Goal: Transaction & Acquisition: Purchase product/service

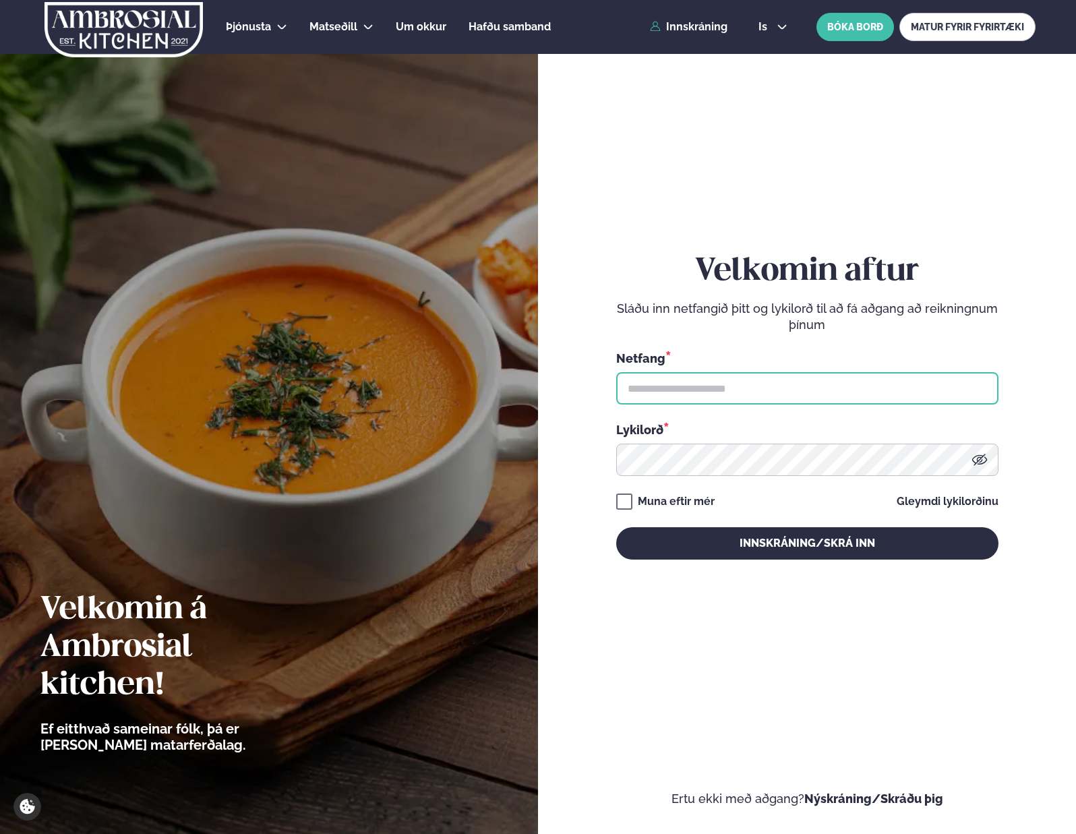
drag, startPoint x: 0, startPoint y: 0, endPoint x: 734, endPoint y: 379, distance: 826.2
click at [734, 379] on input "text" at bounding box center [807, 388] width 382 height 32
type input "**********"
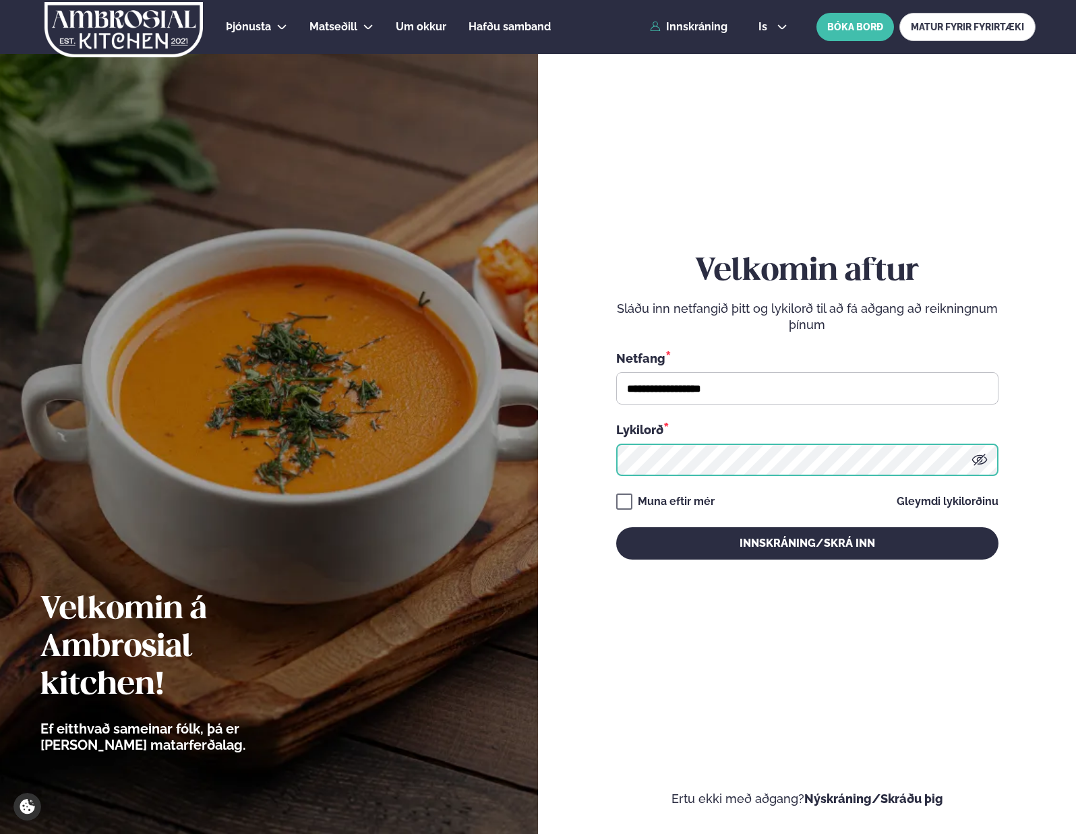
click at [616, 527] on button "Innskráning/Skrá inn" at bounding box center [807, 543] width 382 height 32
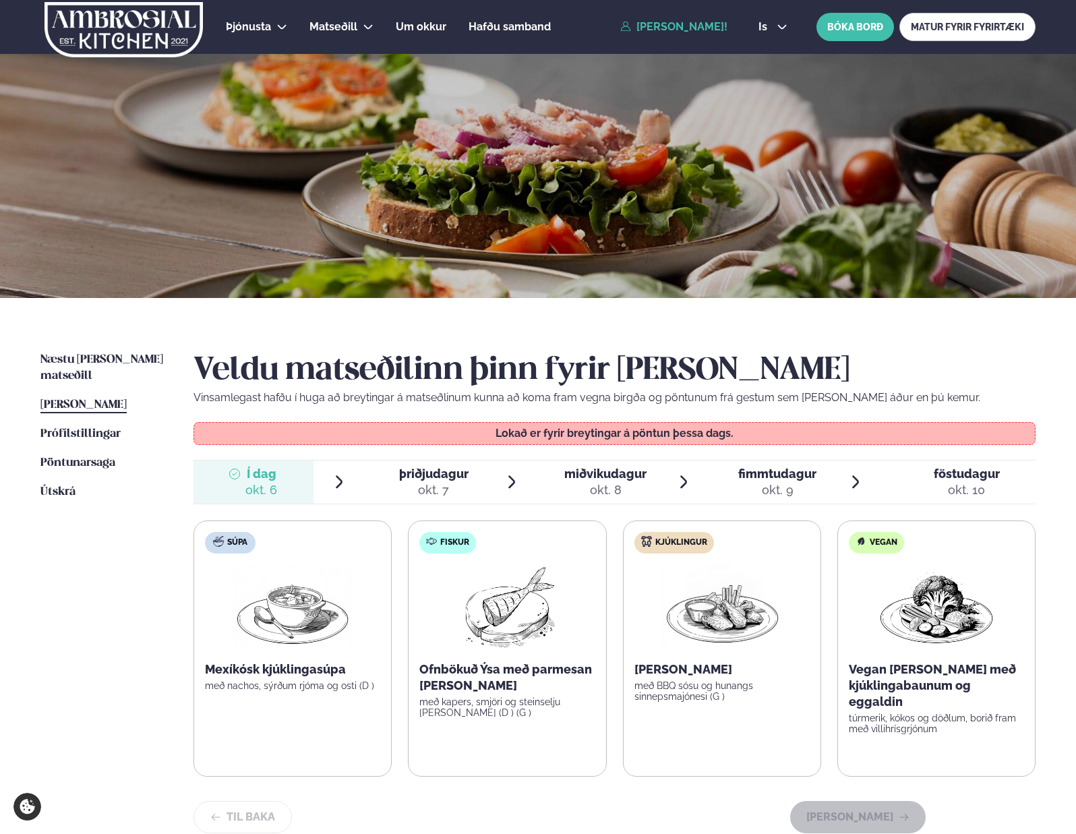
scroll to position [49, 0]
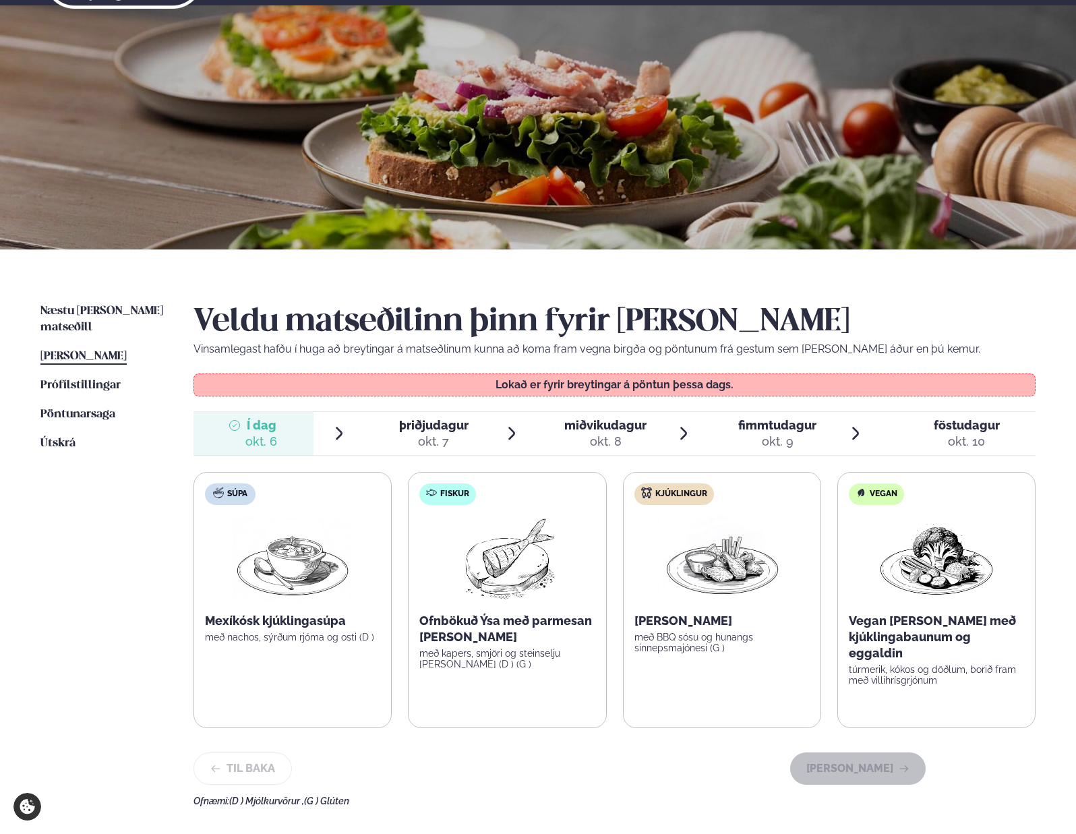
click at [451, 436] on div "okt. 7" at bounding box center [433, 441] width 69 height 16
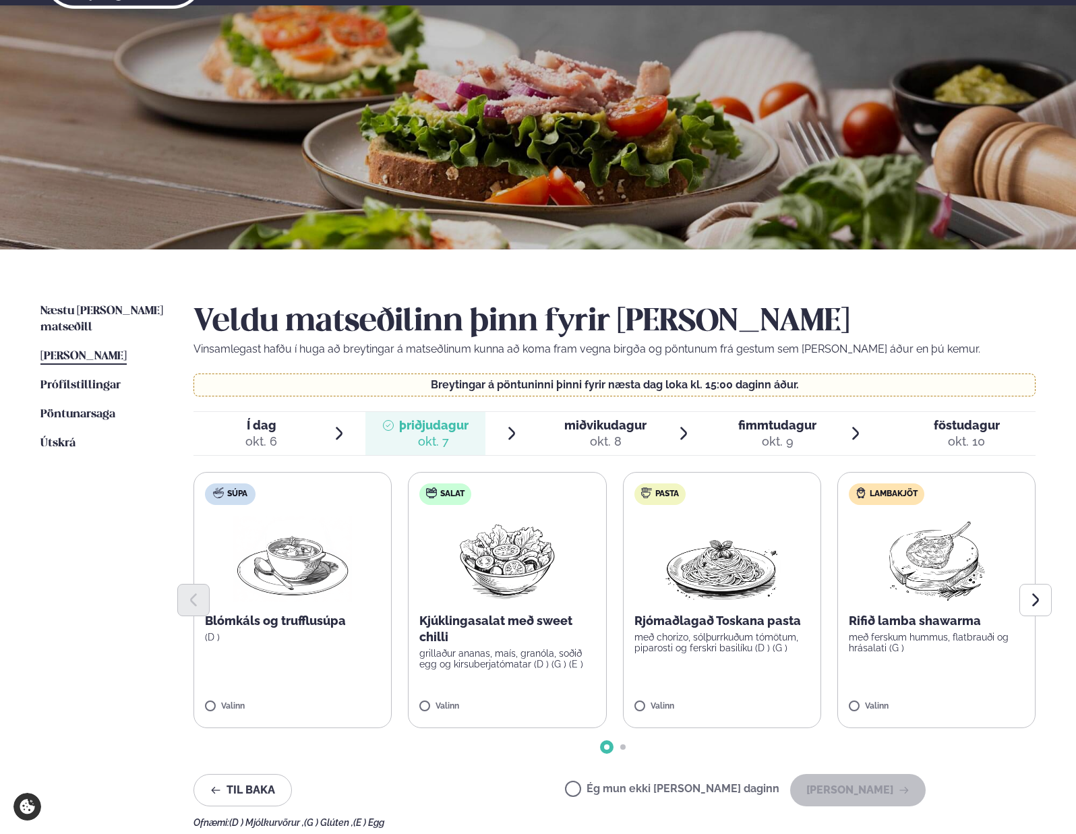
click at [603, 426] on span "miðvikudagur" at bounding box center [605, 425] width 82 height 14
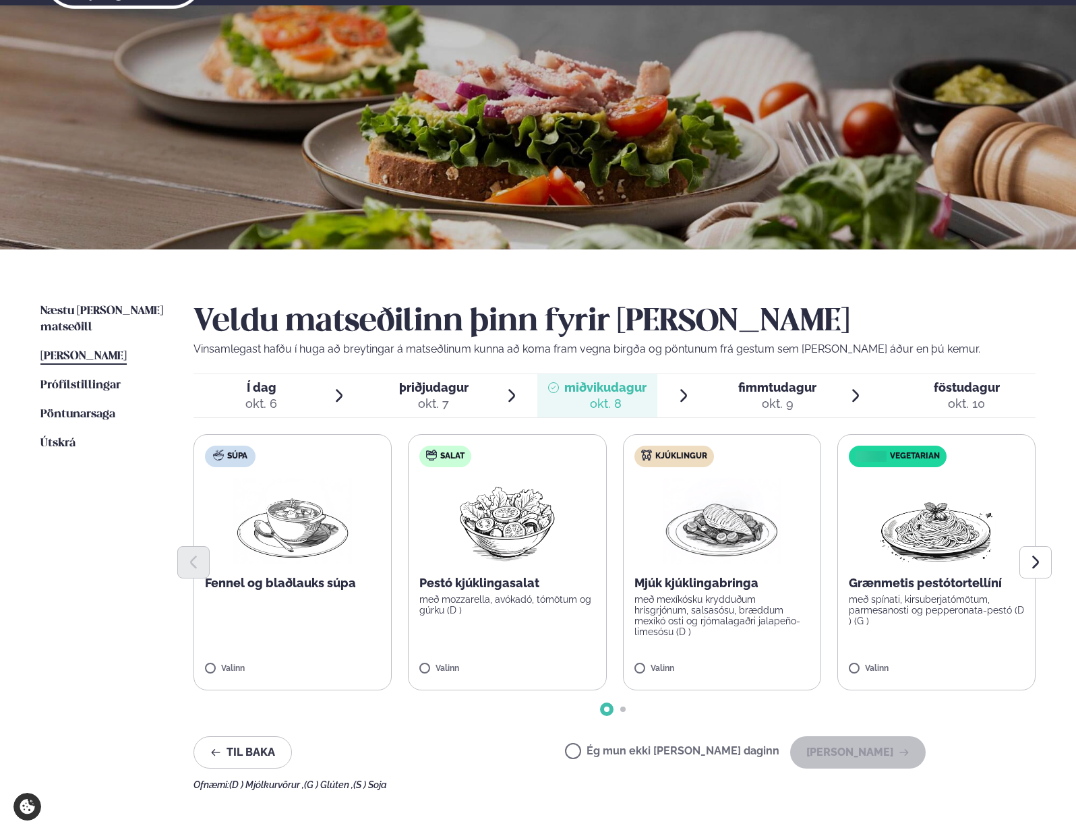
click at [709, 547] on div at bounding box center [614, 562] width 842 height 32
click at [619, 756] on label "Ég mun ekki [PERSON_NAME] daginn" at bounding box center [672, 752] width 214 height 14
click at [618, 754] on label "Ég mun ekki [PERSON_NAME] daginn" at bounding box center [672, 752] width 214 height 14
click at [778, 406] on div "okt. 9" at bounding box center [777, 404] width 78 height 16
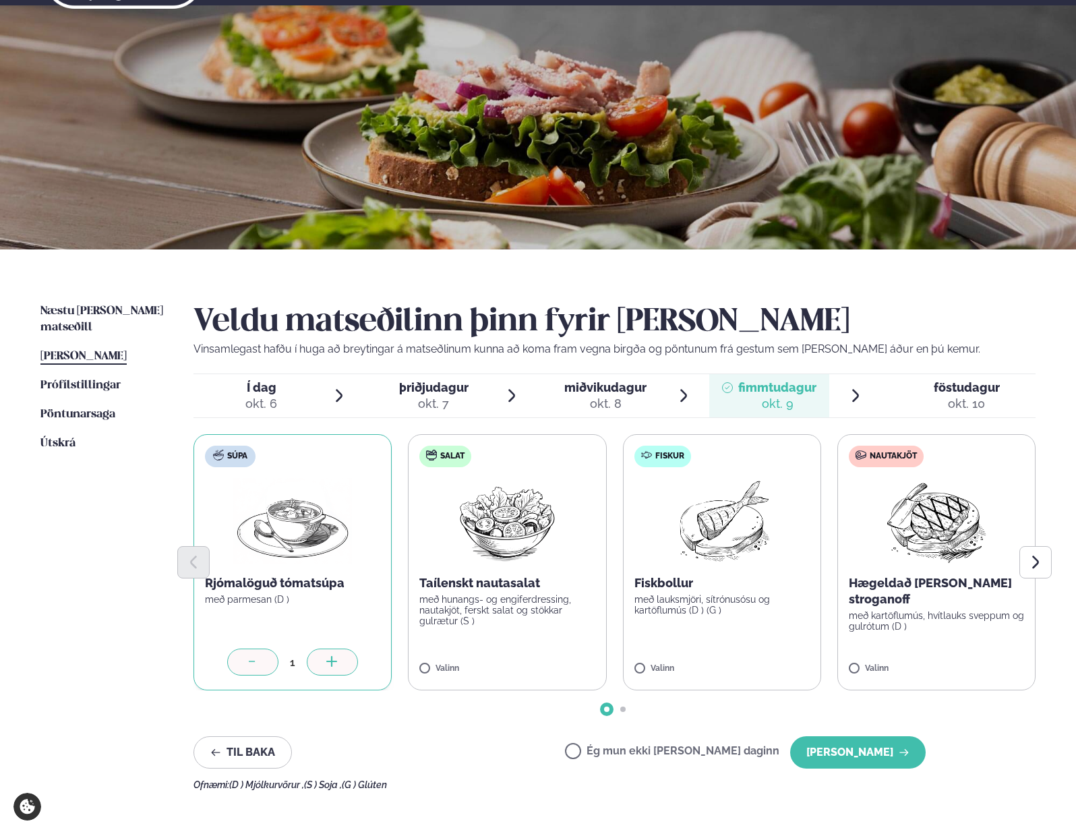
click at [957, 392] on span "föstudagur" at bounding box center [966, 387] width 66 height 14
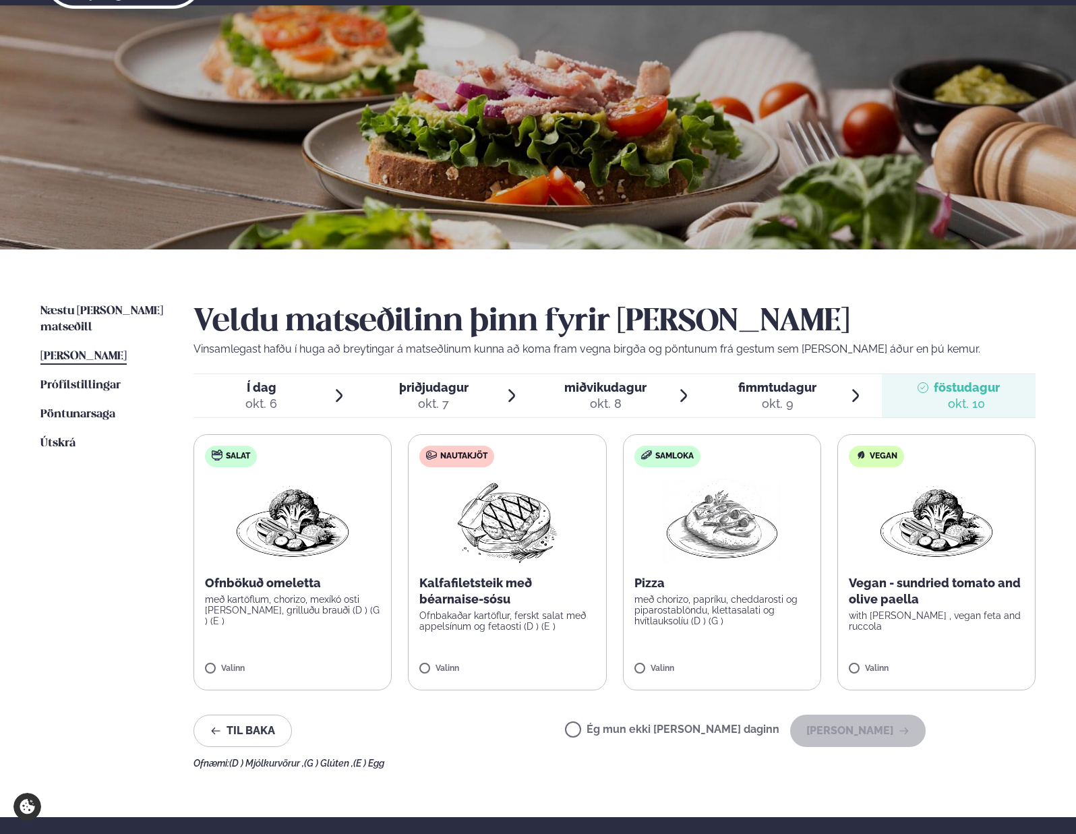
click at [443, 392] on span "þriðjudagur" at bounding box center [433, 387] width 69 height 14
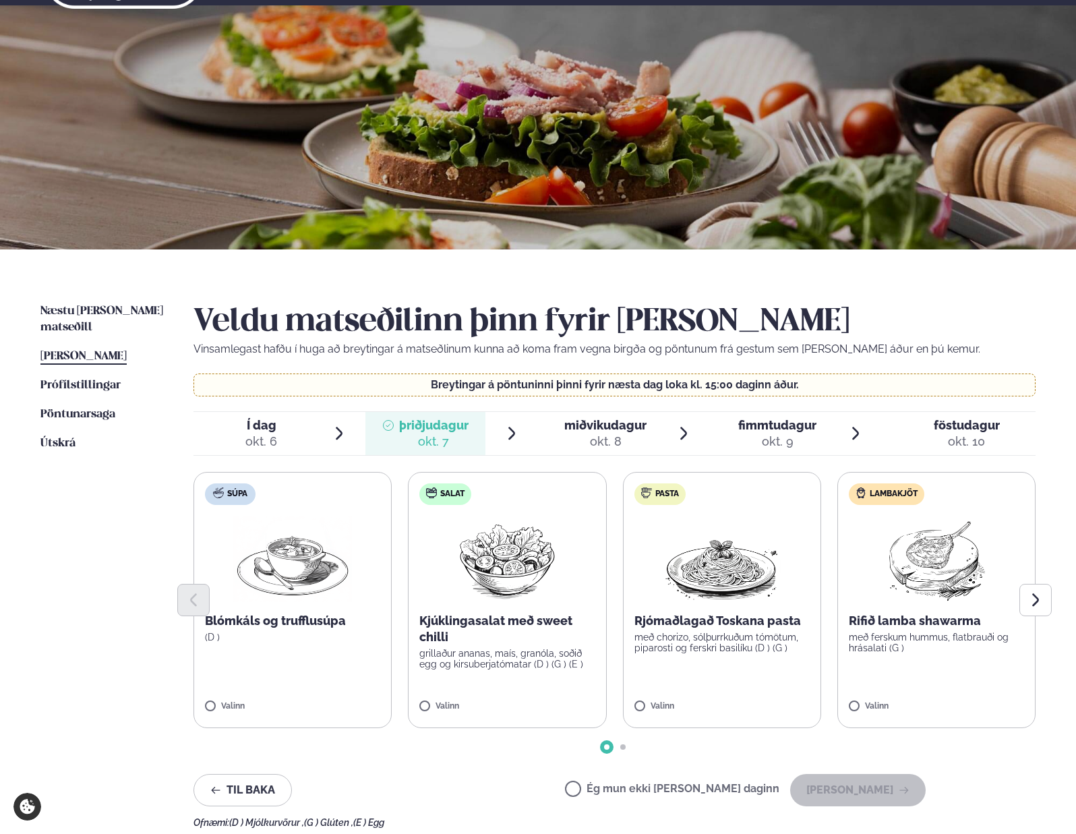
click at [715, 788] on label "Ég mun ekki [PERSON_NAME] daginn" at bounding box center [672, 790] width 214 height 14
click at [871, 790] on button "[PERSON_NAME]" at bounding box center [857, 790] width 135 height 32
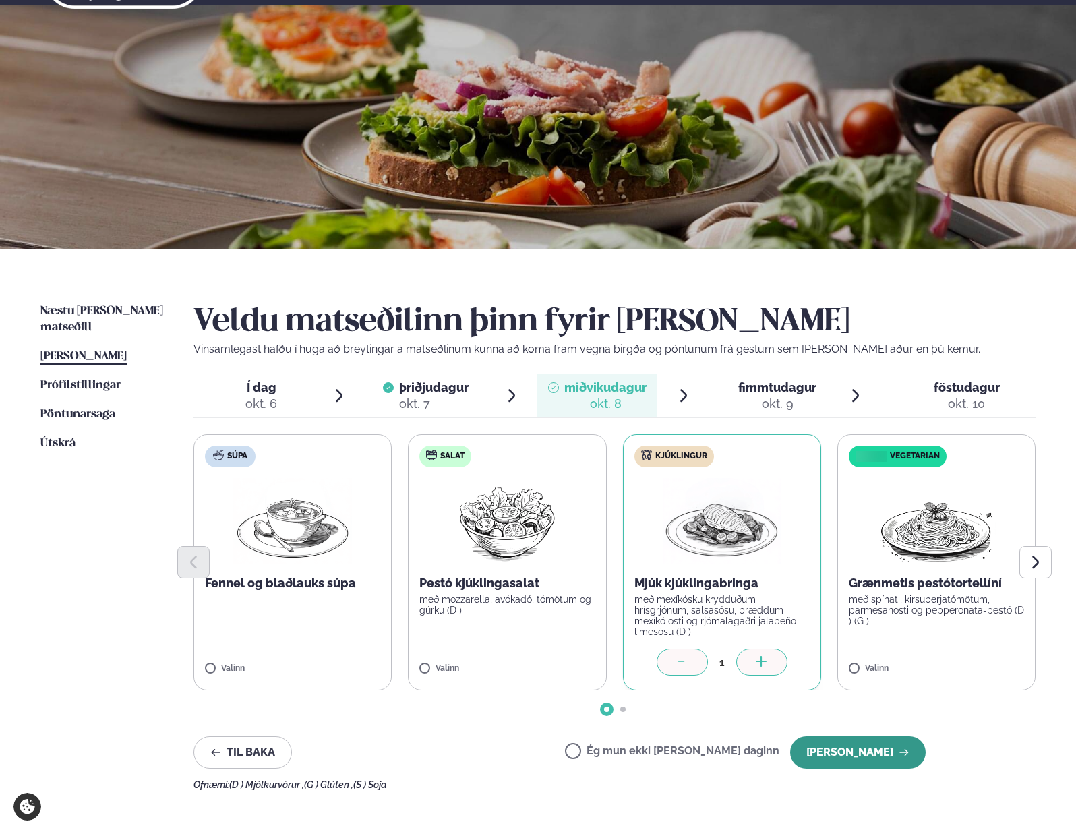
click at [885, 754] on button "[PERSON_NAME]" at bounding box center [857, 752] width 135 height 32
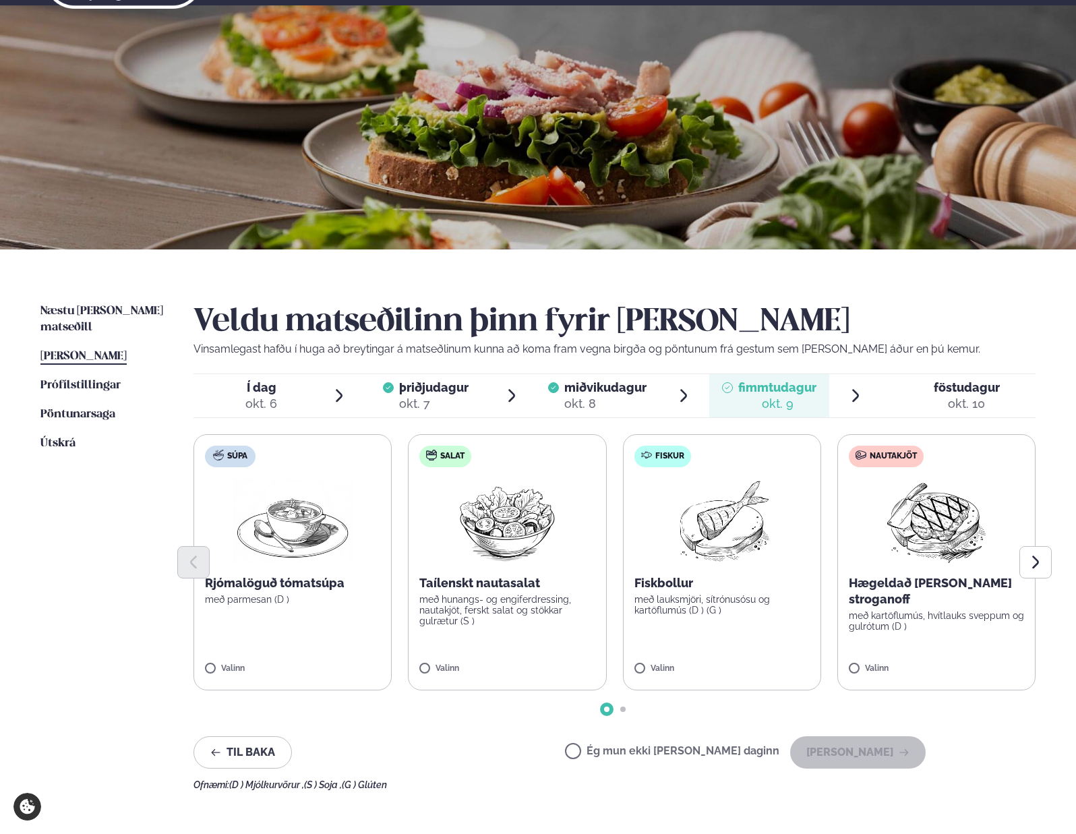
drag, startPoint x: 204, startPoint y: 662, endPoint x: 235, endPoint y: 641, distance: 36.8
click at [205, 661] on label "Súpa Rjómalöguð tómatsúpa með parmesan (D ) Valinn" at bounding box center [292, 562] width 198 height 256
click at [297, 549] on div at bounding box center [614, 562] width 842 height 32
click at [226, 662] on label "Súpa Rjómalöguð tómatsúpa með parmesan (D ) Valinn" at bounding box center [292, 562] width 198 height 256
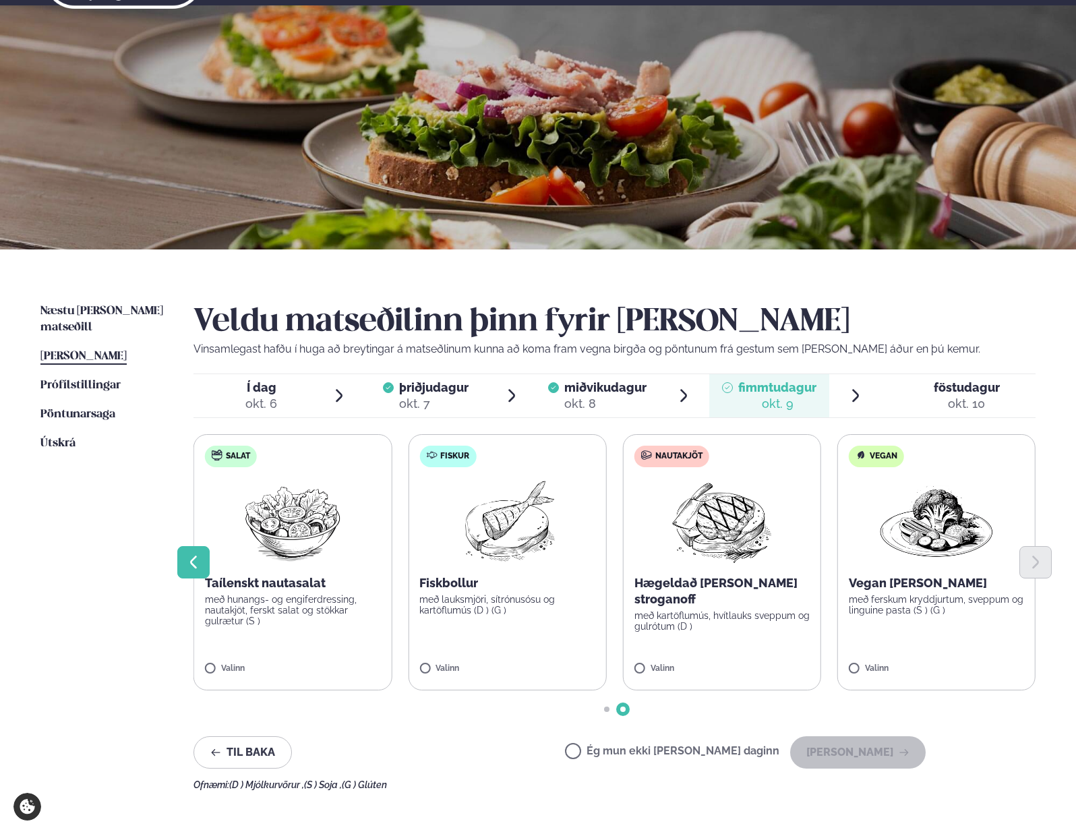
click at [200, 559] on icon "Previous slide" at bounding box center [193, 562] width 16 height 16
click at [191, 572] on button "Previous slide" at bounding box center [193, 562] width 32 height 32
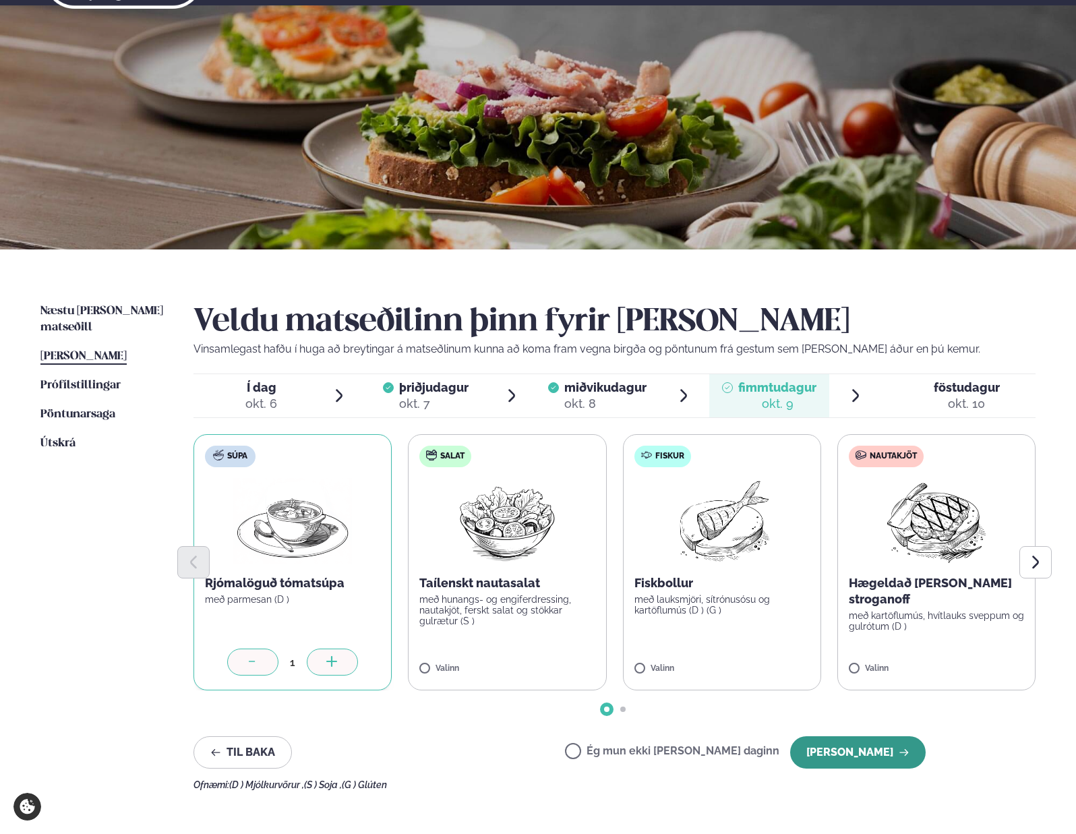
click at [911, 758] on button "[PERSON_NAME]" at bounding box center [857, 752] width 135 height 32
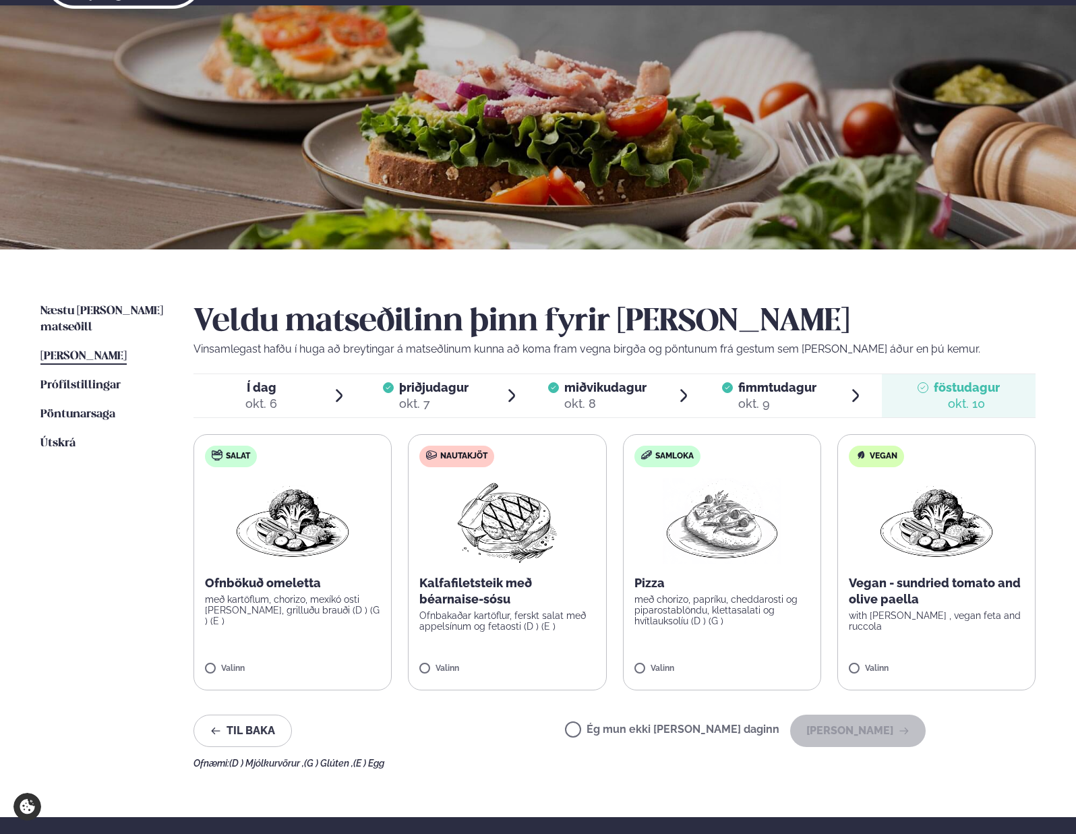
click at [653, 725] on label "Ég mun ekki [PERSON_NAME] daginn" at bounding box center [672, 731] width 214 height 14
click at [840, 726] on button "[PERSON_NAME]" at bounding box center [857, 730] width 135 height 32
